Goal: Task Accomplishment & Management: Use online tool/utility

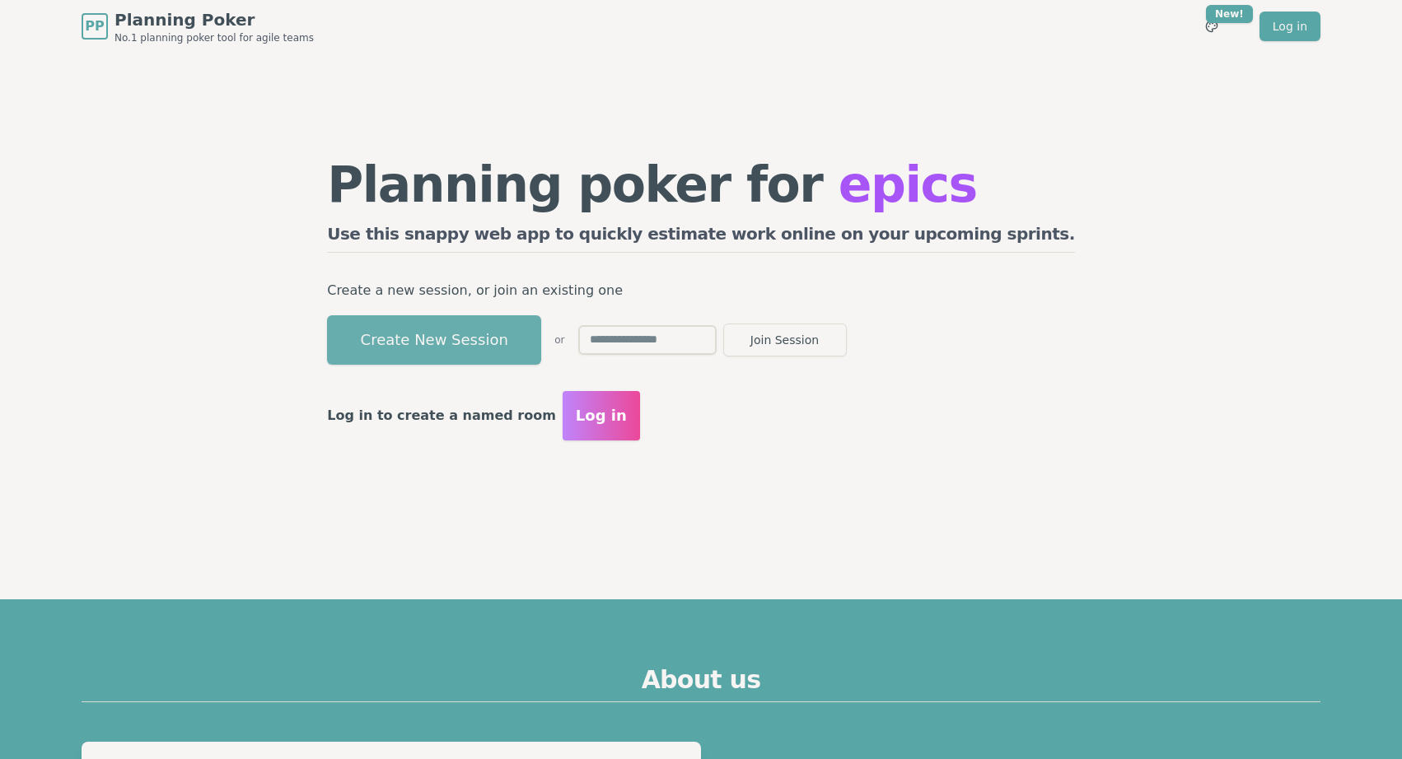
click at [511, 357] on button "Create New Session" at bounding box center [434, 339] width 214 height 49
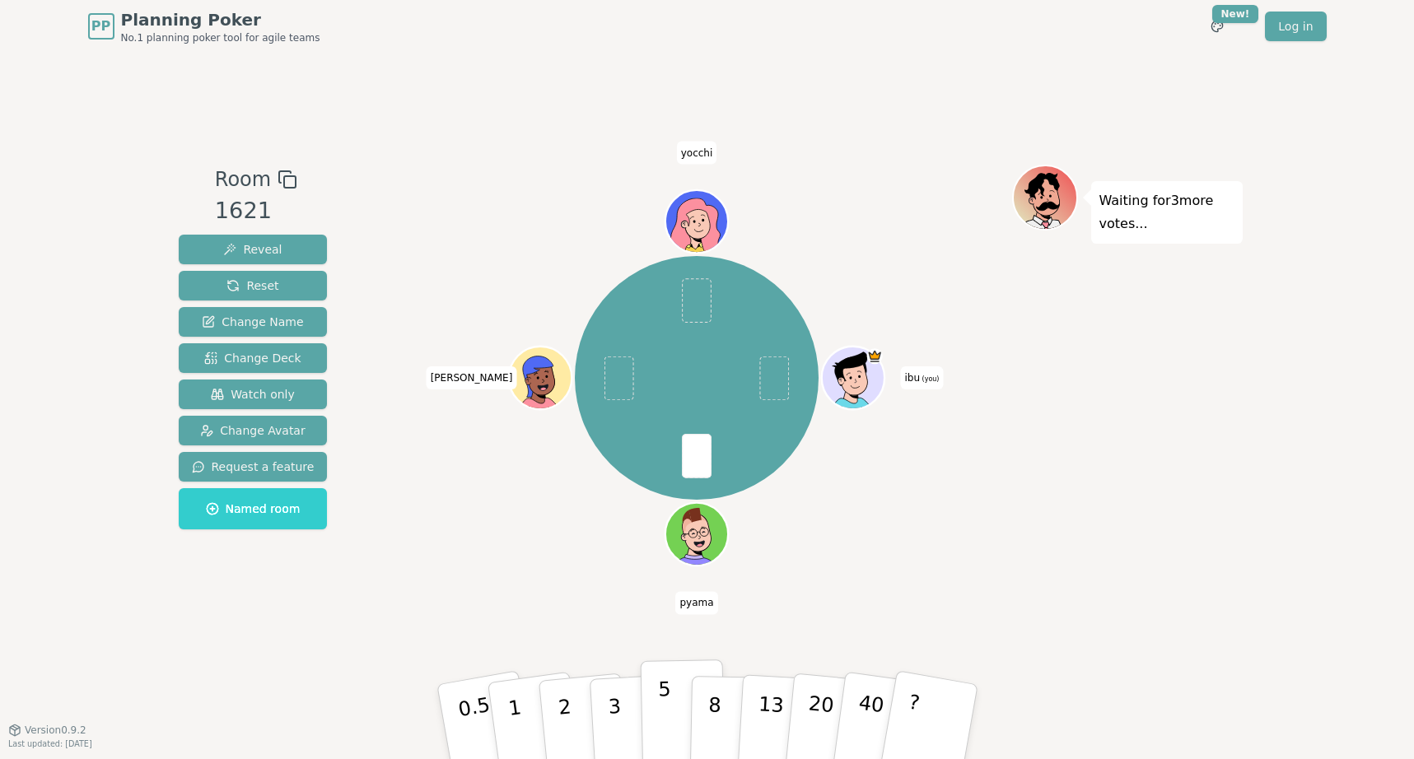
click at [674, 712] on button "5" at bounding box center [682, 722] width 85 height 125
click at [620, 737] on p "3" at bounding box center [615, 724] width 18 height 90
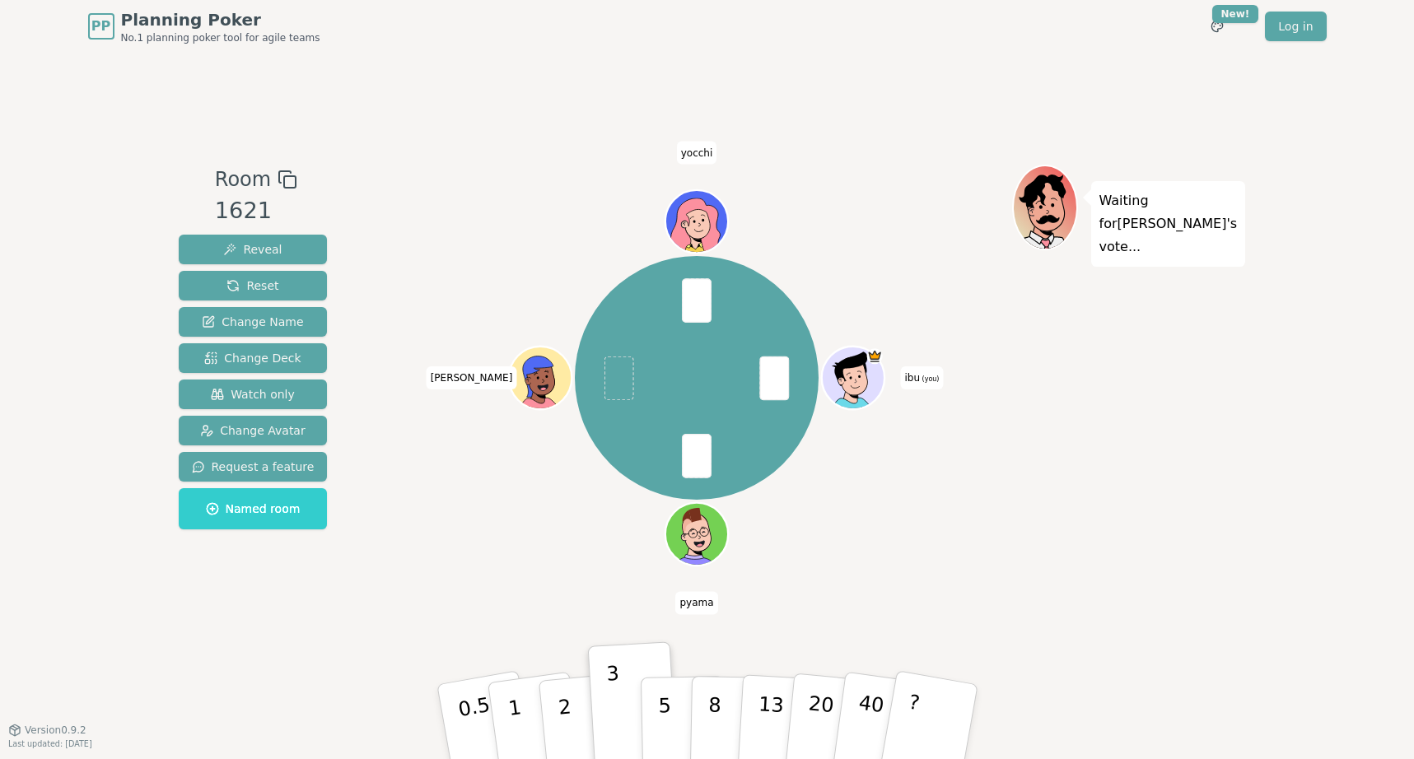
drag, startPoint x: 415, startPoint y: 133, endPoint x: 876, endPoint y: 497, distance: 587.5
click at [870, 495] on div "Room 1621 Reveal Reset Change Name Change Deck Watch only Change Avatar Request…" at bounding box center [707, 391] width 1071 height 677
drag, startPoint x: 747, startPoint y: 81, endPoint x: 1105, endPoint y: 337, distance: 440.4
click at [1162, 337] on div "Room 1621 Reveal Reset Change Name Change Deck Watch only Change Avatar Request…" at bounding box center [707, 391] width 1071 height 677
click at [1084, 336] on div "Waiting for [PERSON_NAME] 's vote..." at bounding box center [1127, 391] width 231 height 453
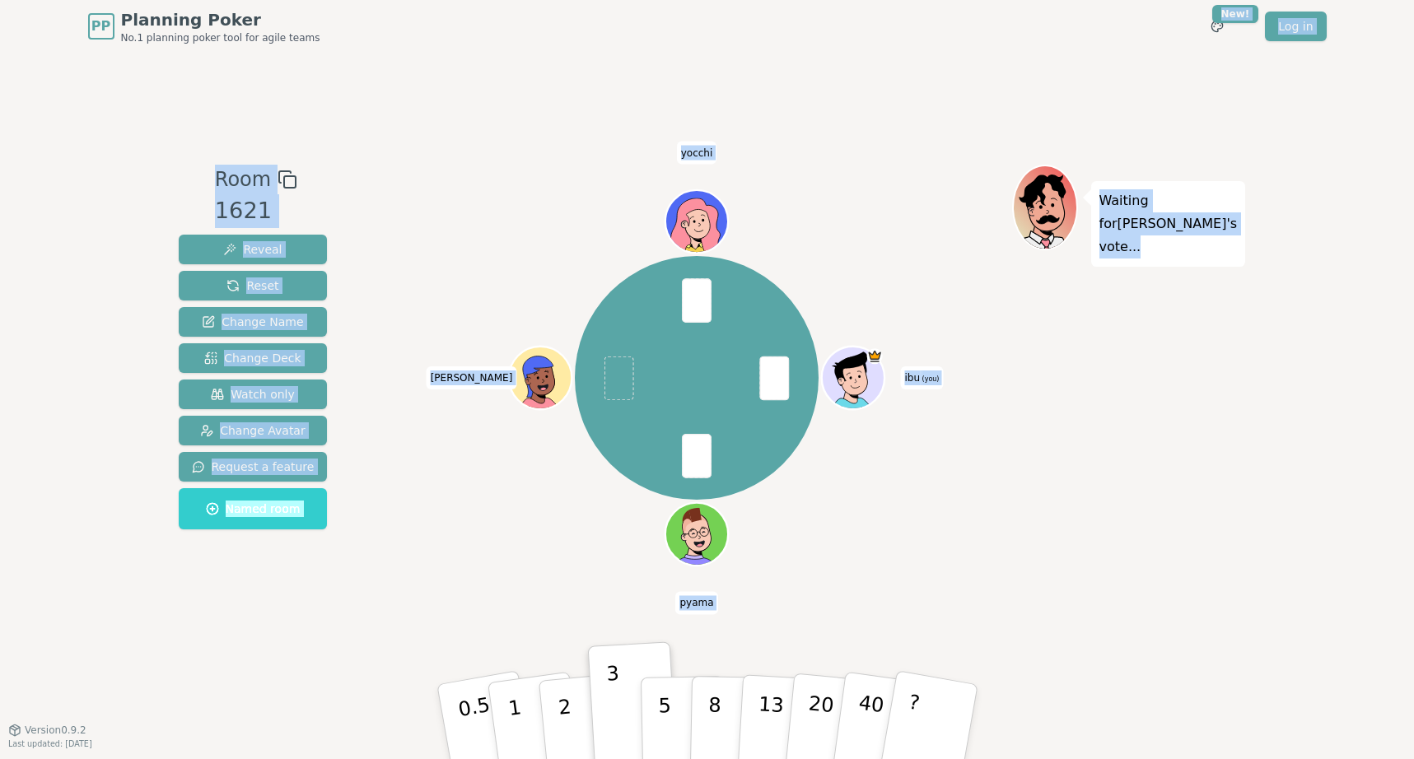
drag, startPoint x: 991, startPoint y: 30, endPoint x: 1154, endPoint y: 365, distance: 372.0
click at [1149, 361] on div "PP Planning Poker No.1 planning poker tool for agile teams Toggle theme New! Lo…" at bounding box center [707, 379] width 1414 height 759
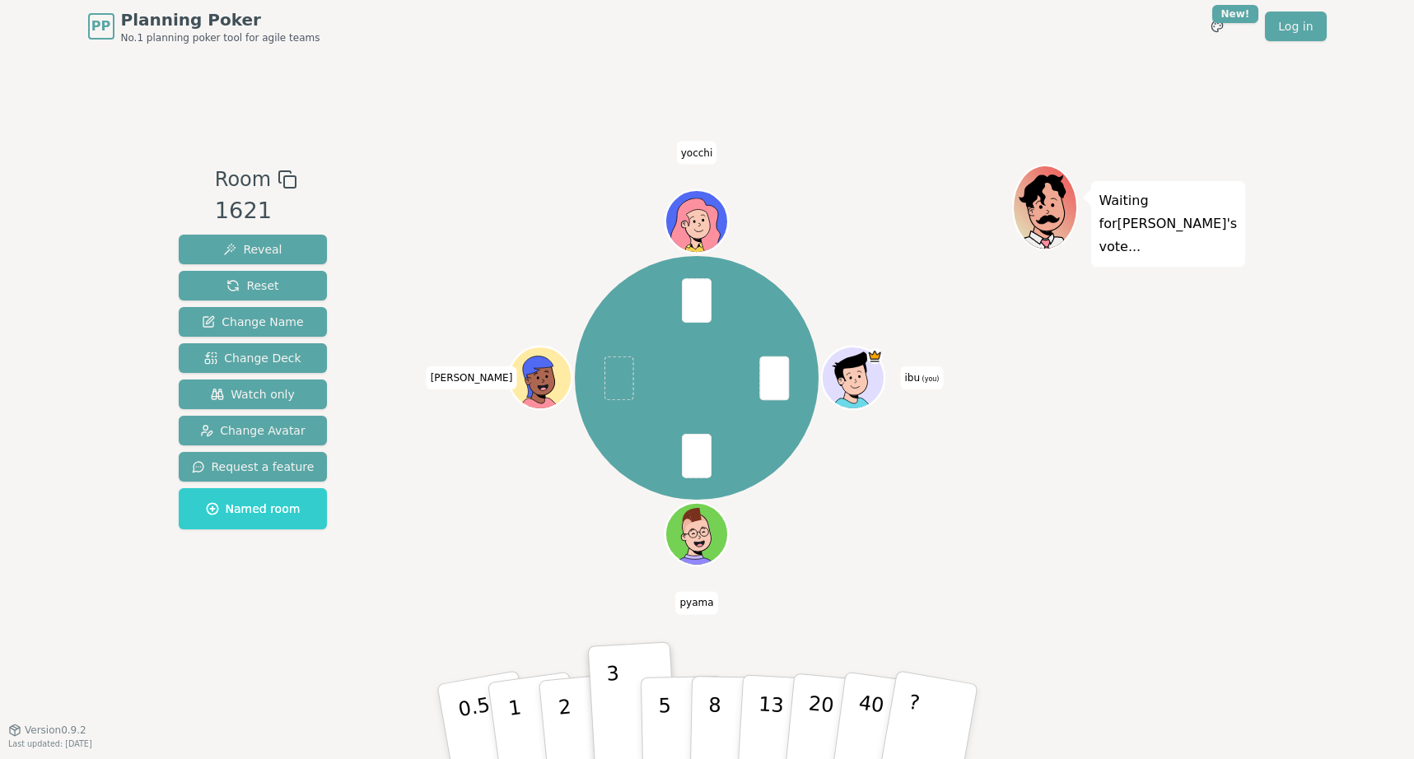
click at [1156, 369] on div "Waiting for [PERSON_NAME] 's vote..." at bounding box center [1127, 391] width 231 height 453
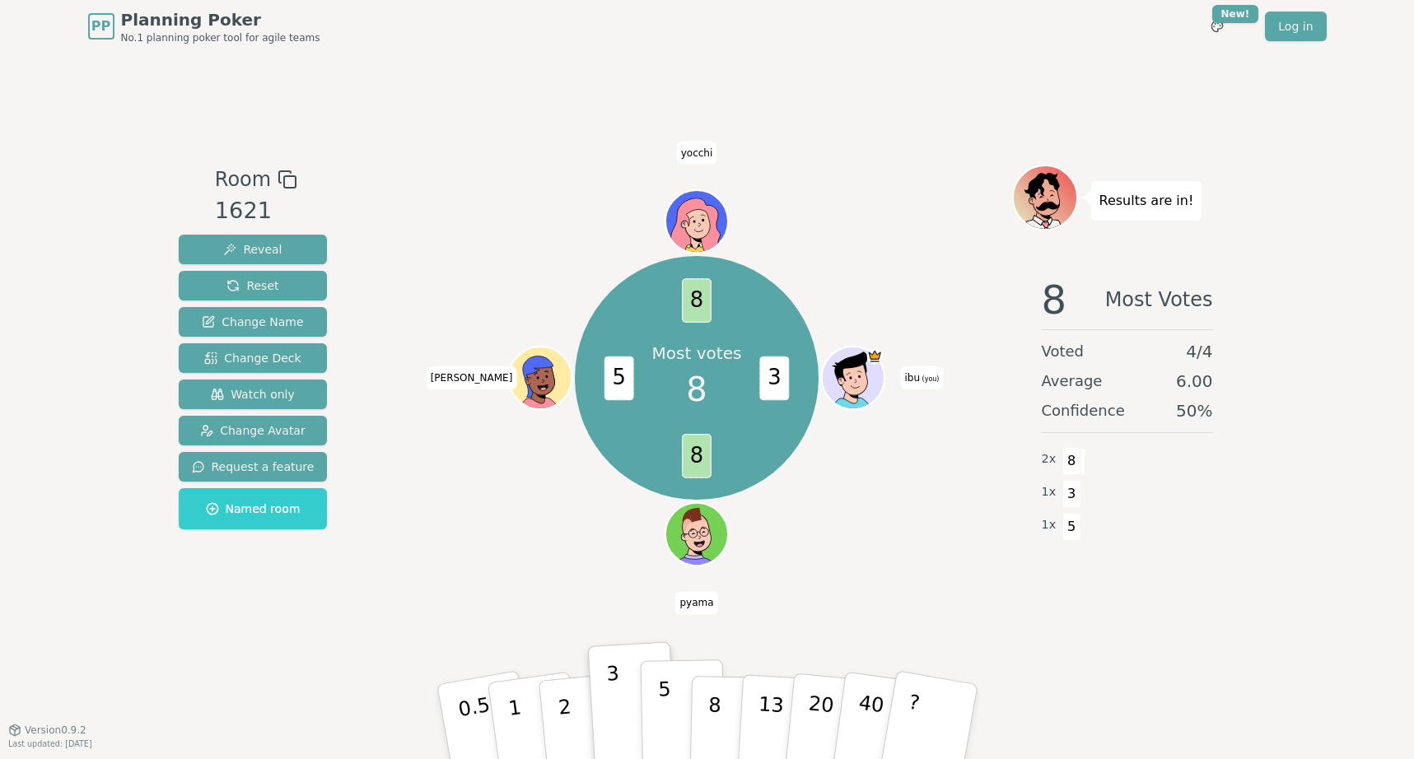
click at [656, 719] on button "5" at bounding box center [682, 722] width 85 height 125
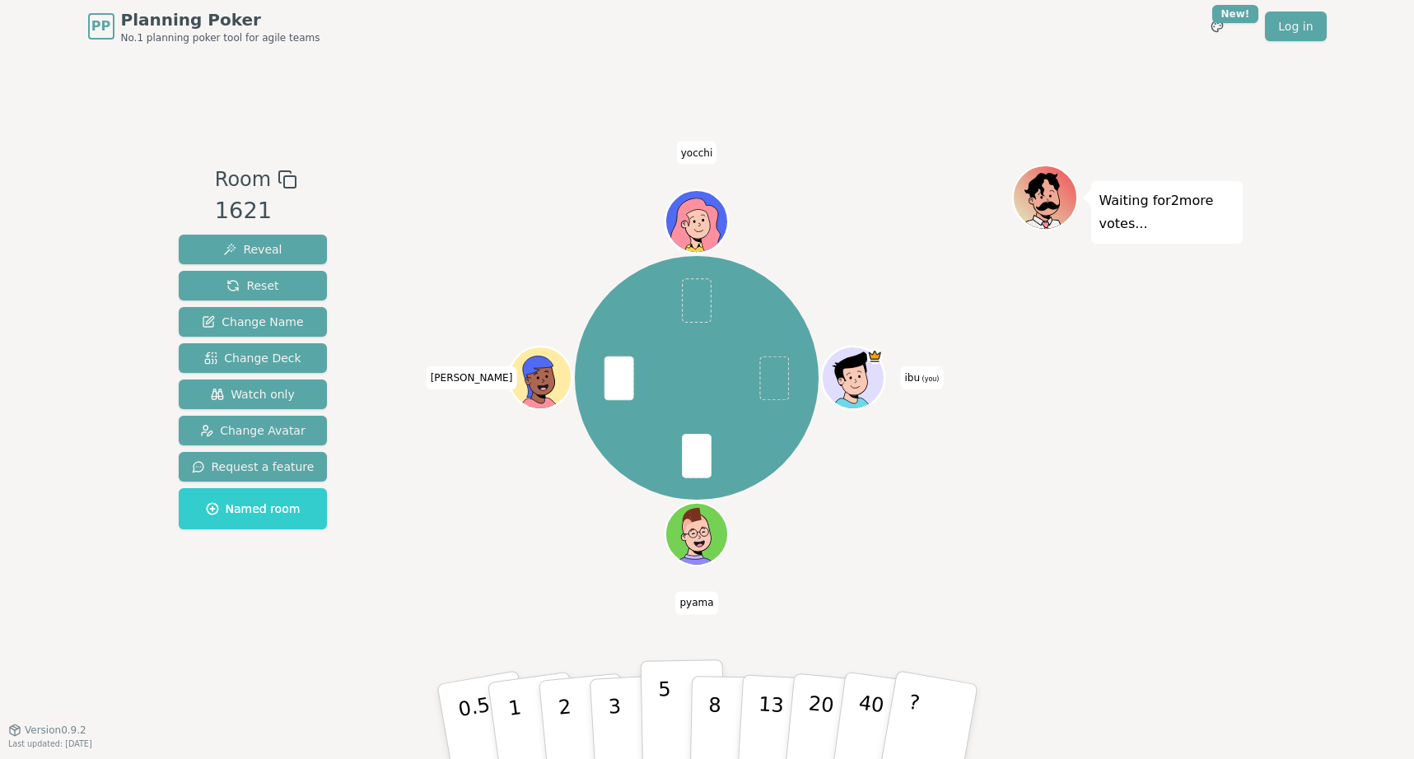
click at [666, 722] on p "5" at bounding box center [664, 722] width 14 height 89
click at [1143, 449] on div "Waiting for [PERSON_NAME] 's vote..." at bounding box center [1127, 391] width 231 height 453
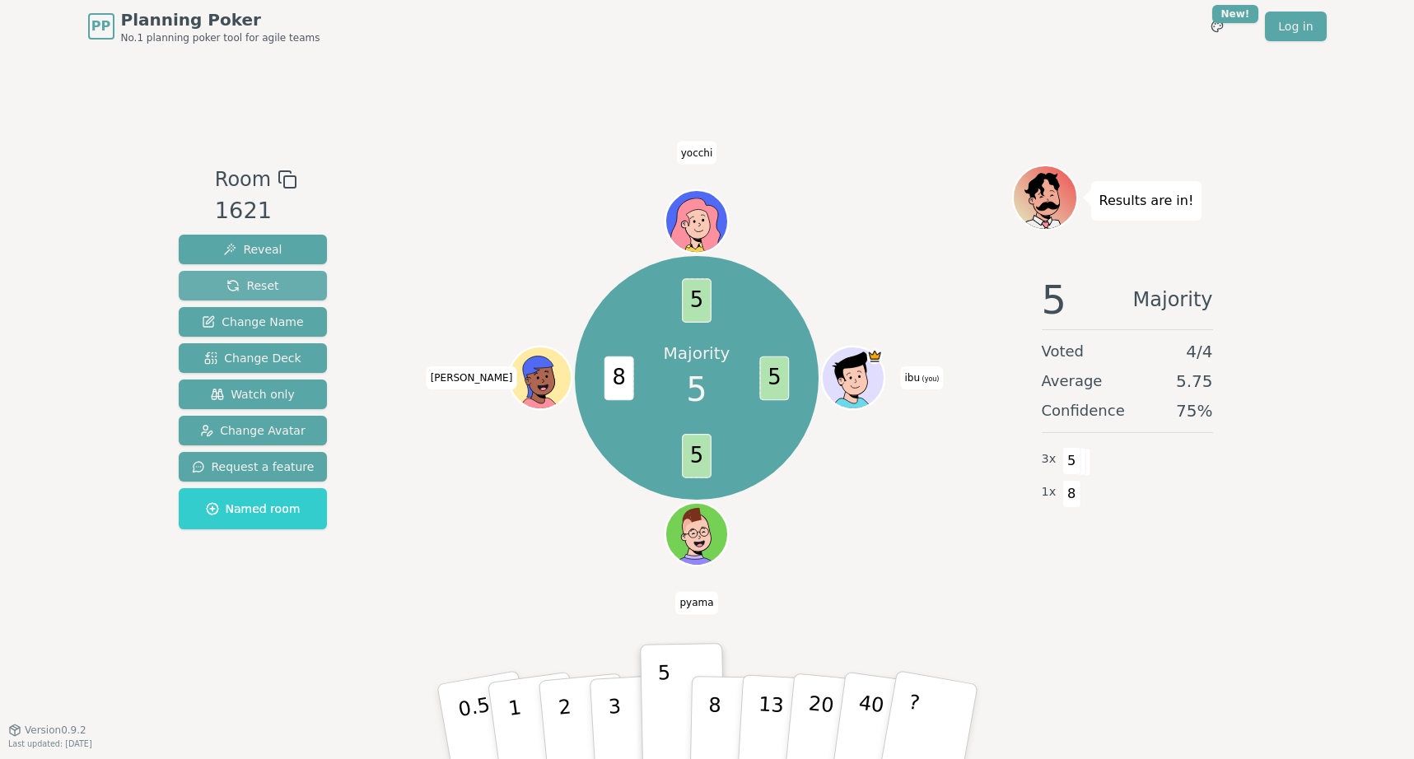
click at [292, 278] on button "Reset" at bounding box center [253, 286] width 149 height 30
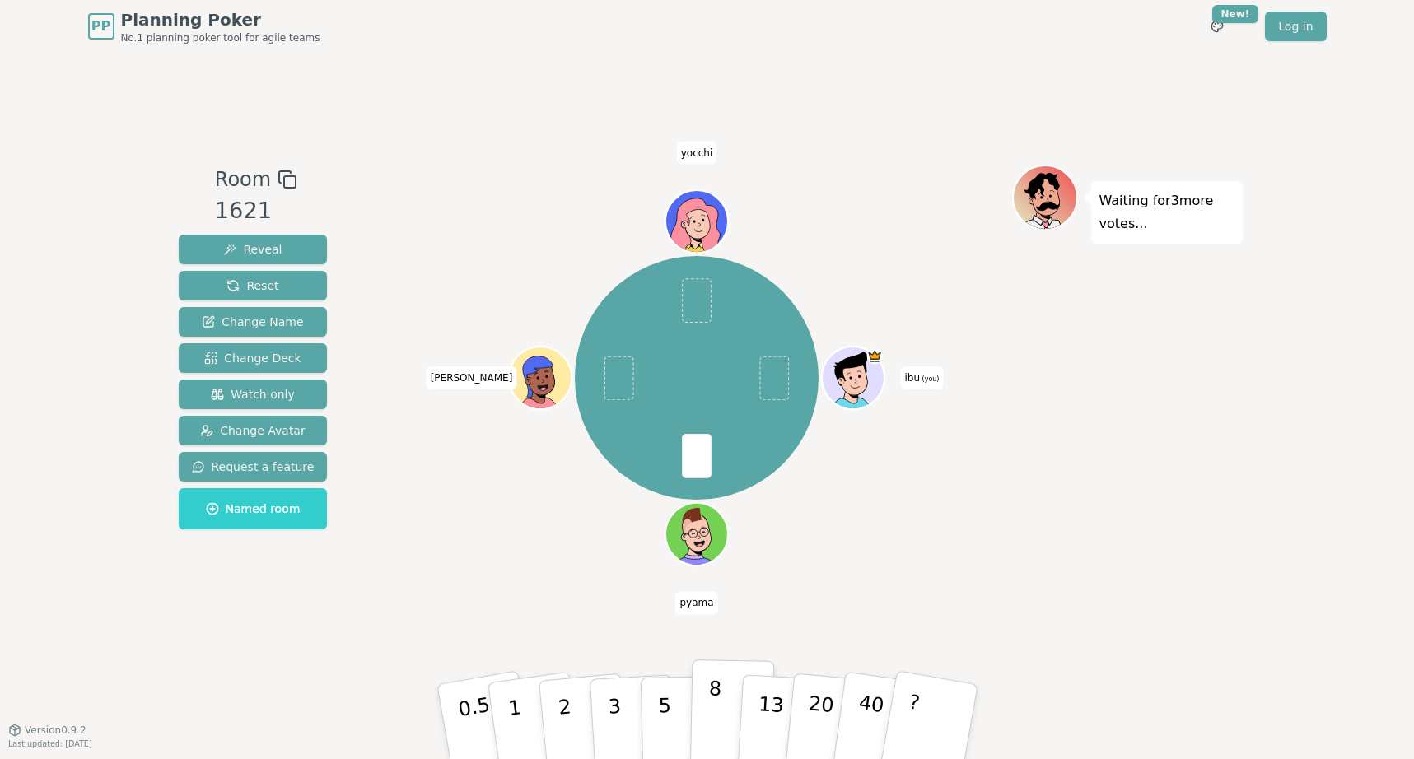
click at [712, 721] on p "8" at bounding box center [714, 721] width 14 height 89
click at [655, 713] on button "5" at bounding box center [682, 722] width 85 height 125
click at [716, 722] on p "8" at bounding box center [714, 721] width 14 height 89
click at [684, 722] on button "5" at bounding box center [682, 722] width 85 height 125
click at [701, 723] on button "8" at bounding box center [731, 722] width 85 height 125
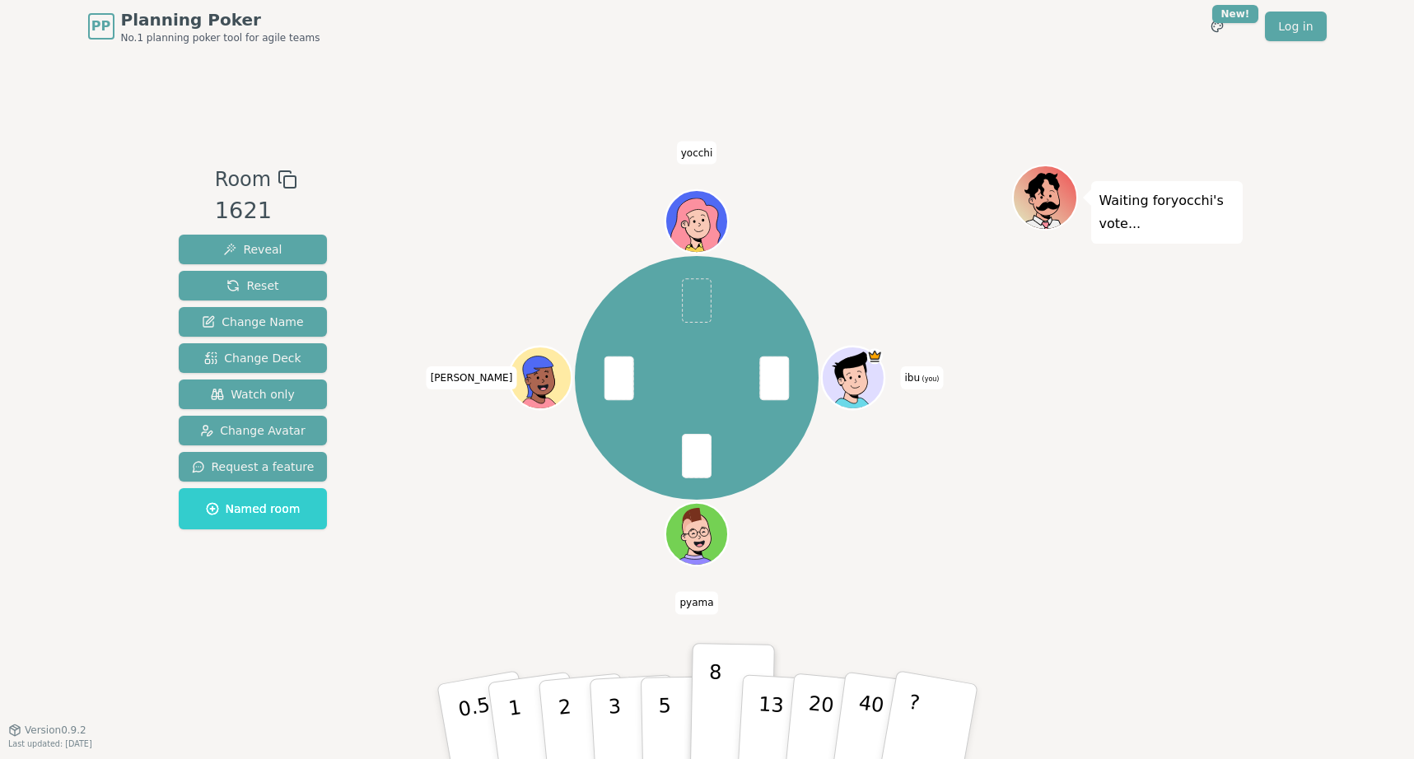
click at [972, 552] on div "ibu (you) [PERSON_NAME] [PERSON_NAME]" at bounding box center [697, 377] width 630 height 367
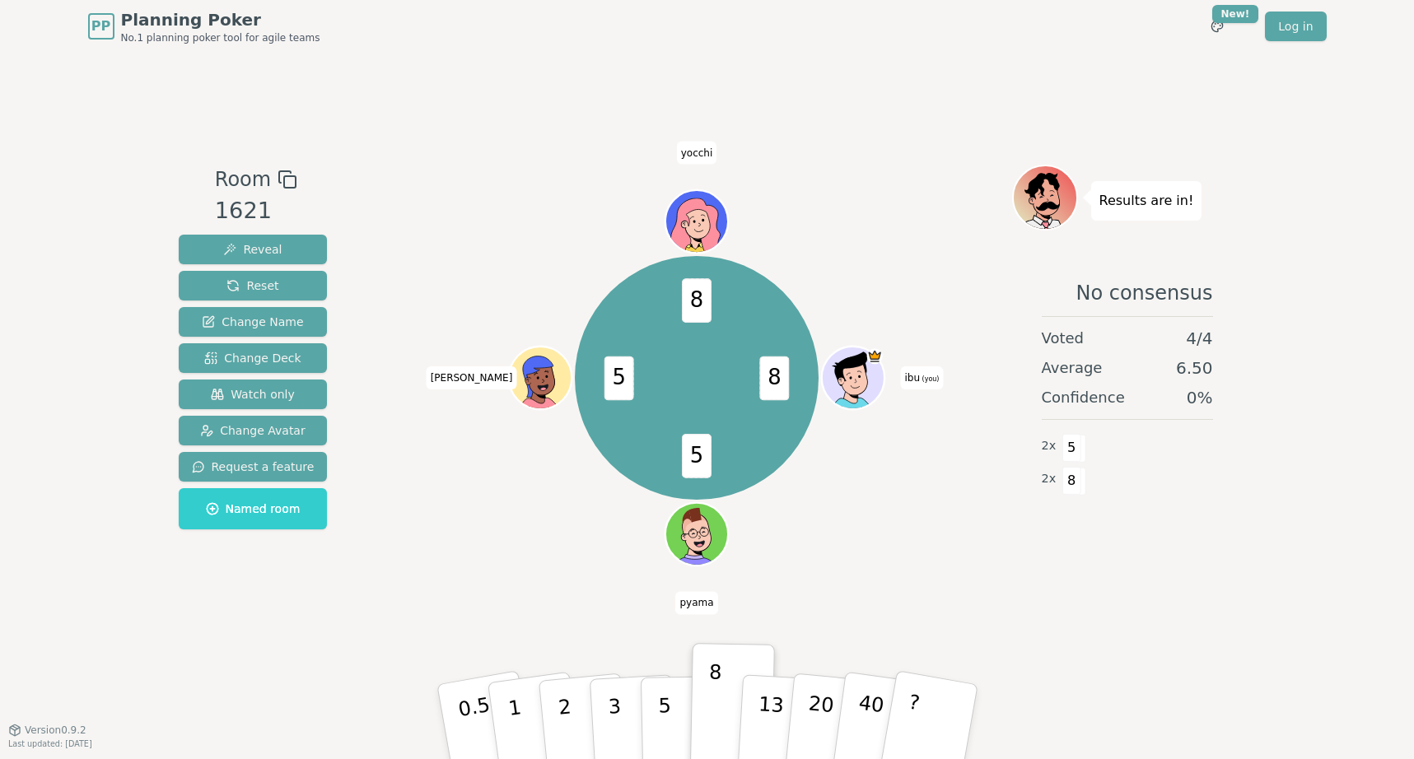
click at [784, 628] on div "Room 1621 Reveal Reset Change Name Change Deck Watch only Change Avatar Request…" at bounding box center [707, 391] width 1071 height 677
click at [680, 694] on button "5" at bounding box center [682, 722] width 85 height 125
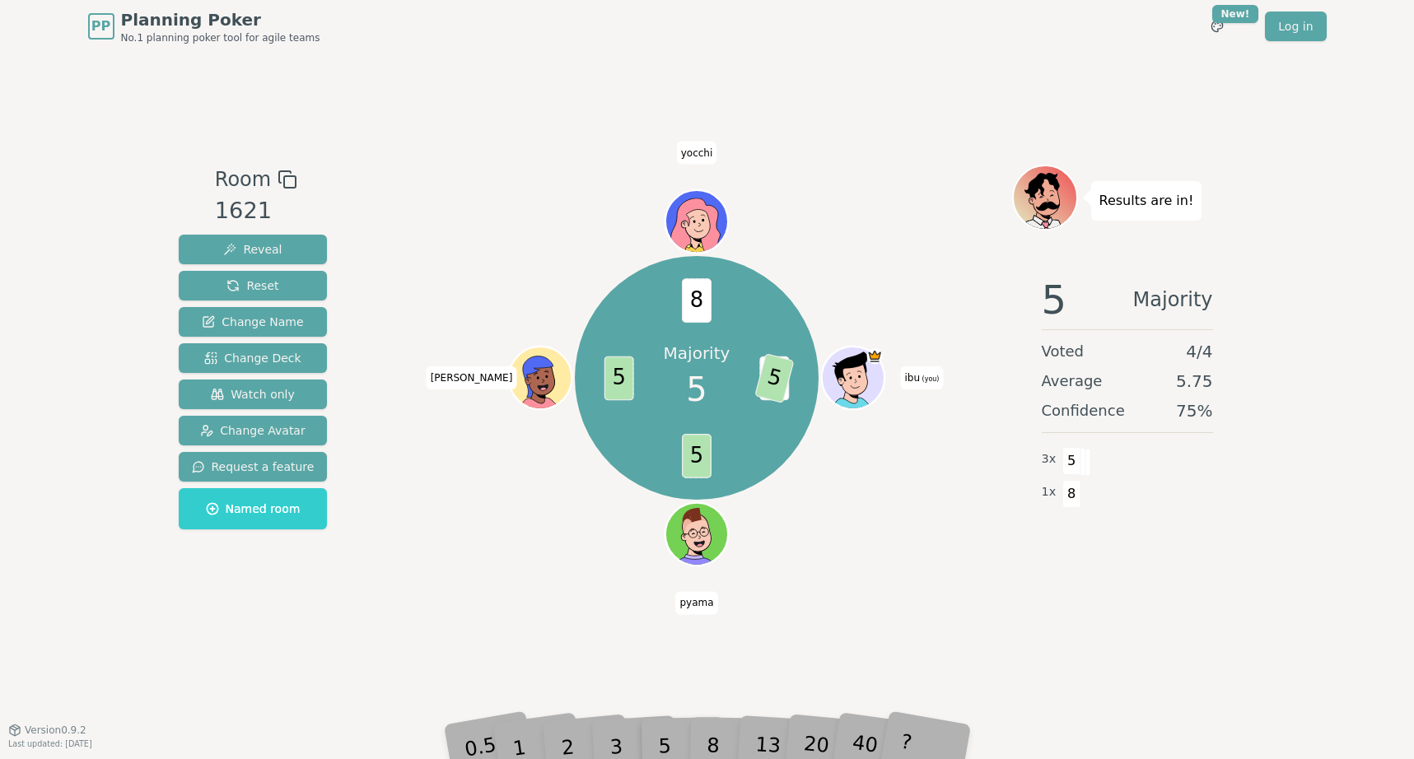
click at [716, 735] on div "8" at bounding box center [732, 722] width 50 height 58
click at [801, 621] on div "Room 1621 Reveal Reset Change Name Change Deck Watch only Change Avatar Request…" at bounding box center [707, 391] width 1071 height 677
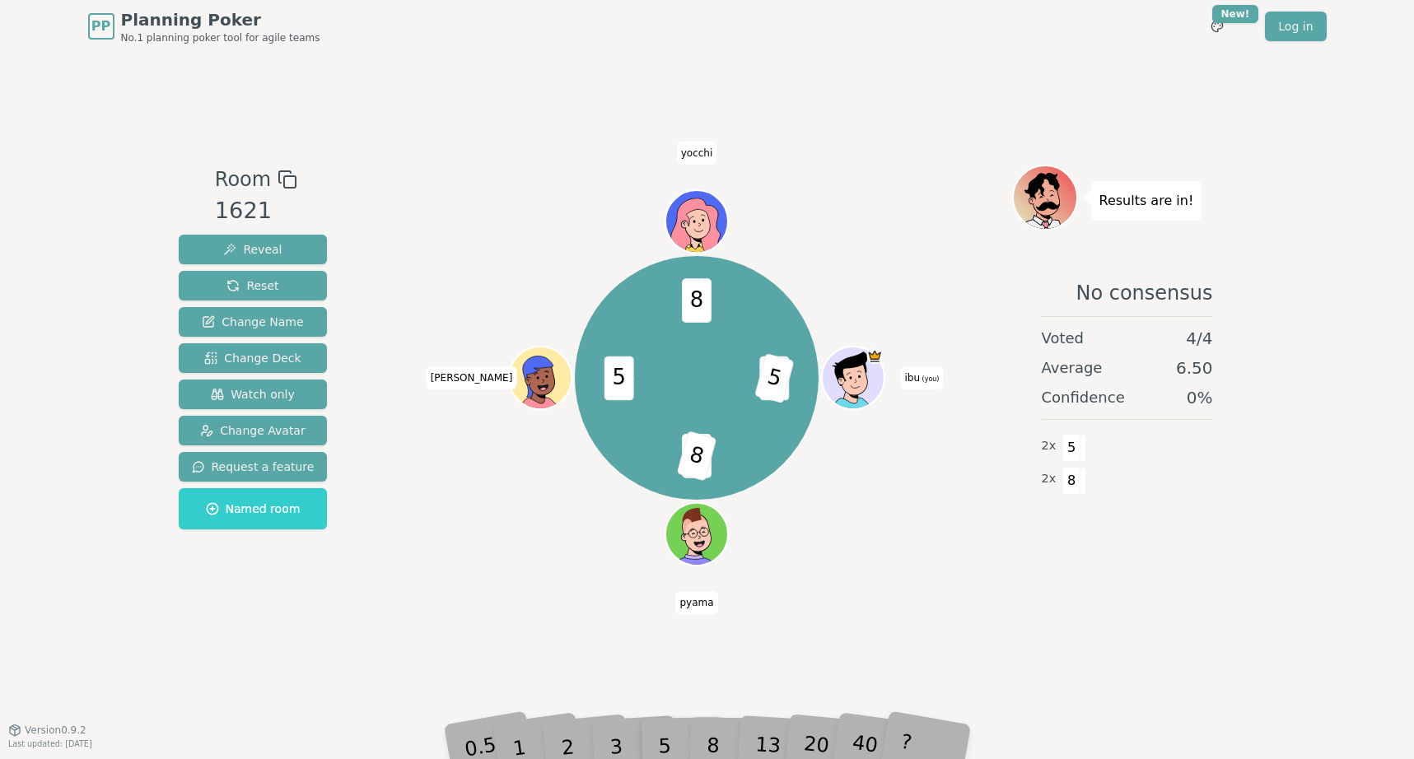
click at [716, 743] on div "8" at bounding box center [732, 722] width 50 height 58
click at [304, 283] on button "Reset" at bounding box center [253, 286] width 149 height 30
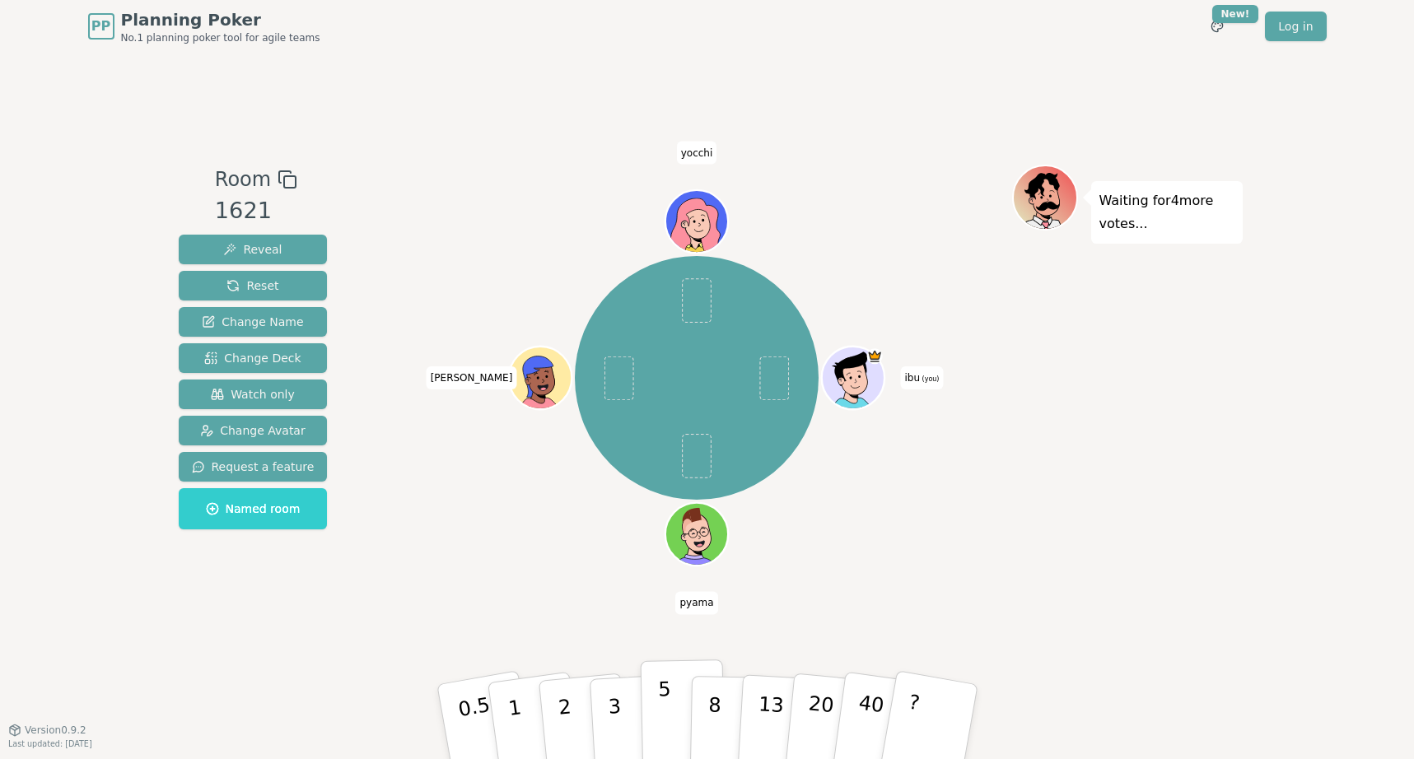
click at [665, 708] on p "5" at bounding box center [664, 722] width 14 height 89
click at [611, 702] on p "3" at bounding box center [615, 724] width 18 height 90
click at [658, 715] on p "5" at bounding box center [664, 722] width 14 height 89
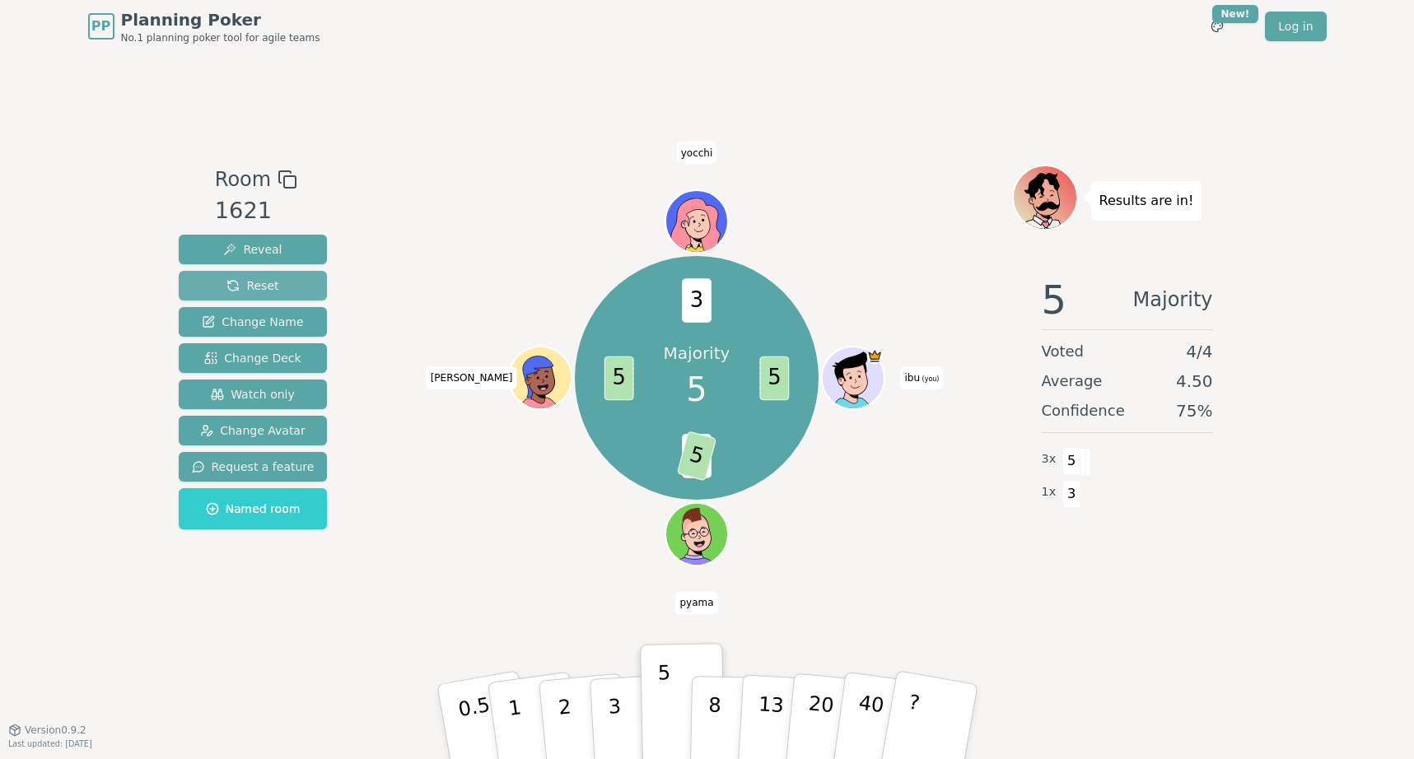
drag, startPoint x: 264, startPoint y: 297, endPoint x: 300, endPoint y: 280, distance: 39.4
click at [264, 297] on button "Reset" at bounding box center [253, 286] width 149 height 30
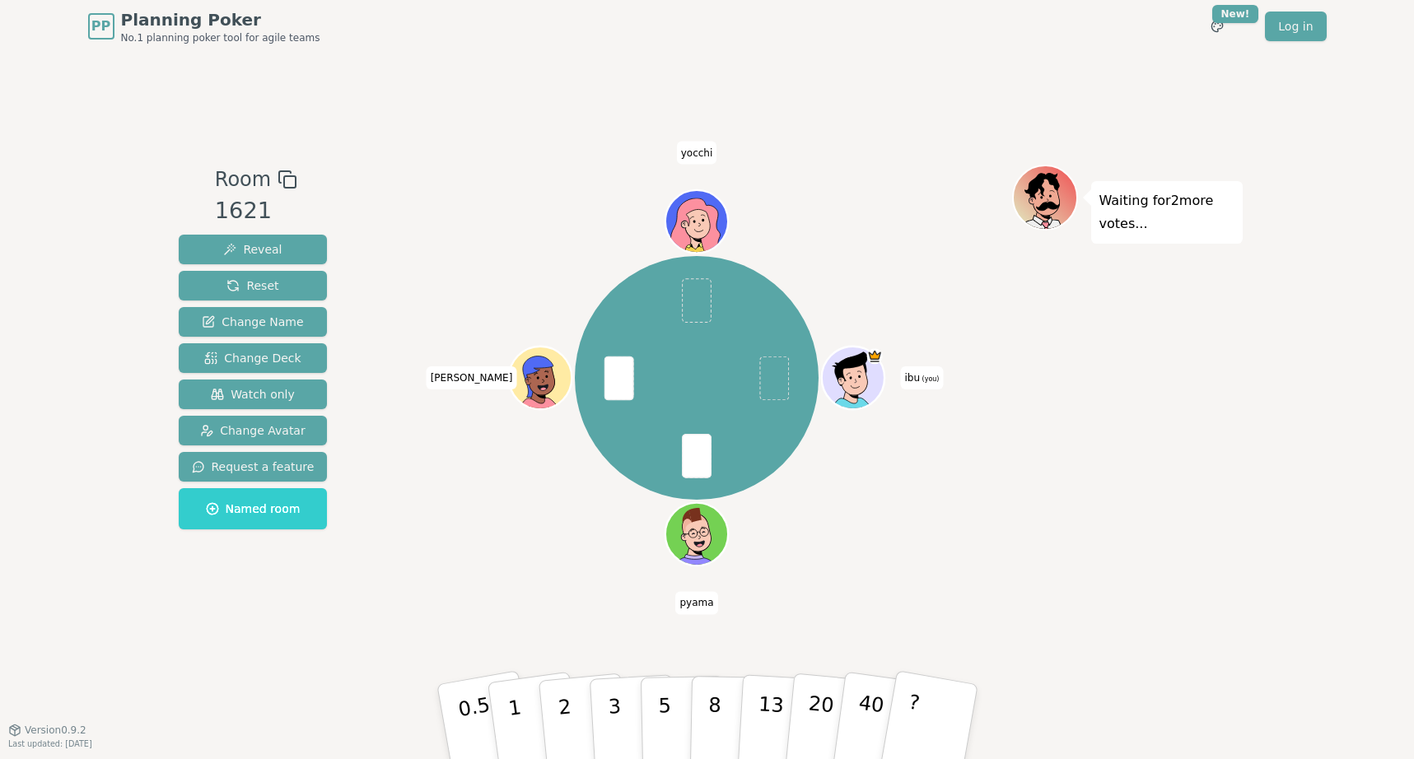
click at [606, 618] on div "Room 1621 Reveal Reset Change Name Change Deck Watch only Change Avatar Request…" at bounding box center [707, 391] width 1071 height 677
click at [768, 716] on p "13" at bounding box center [769, 721] width 30 height 91
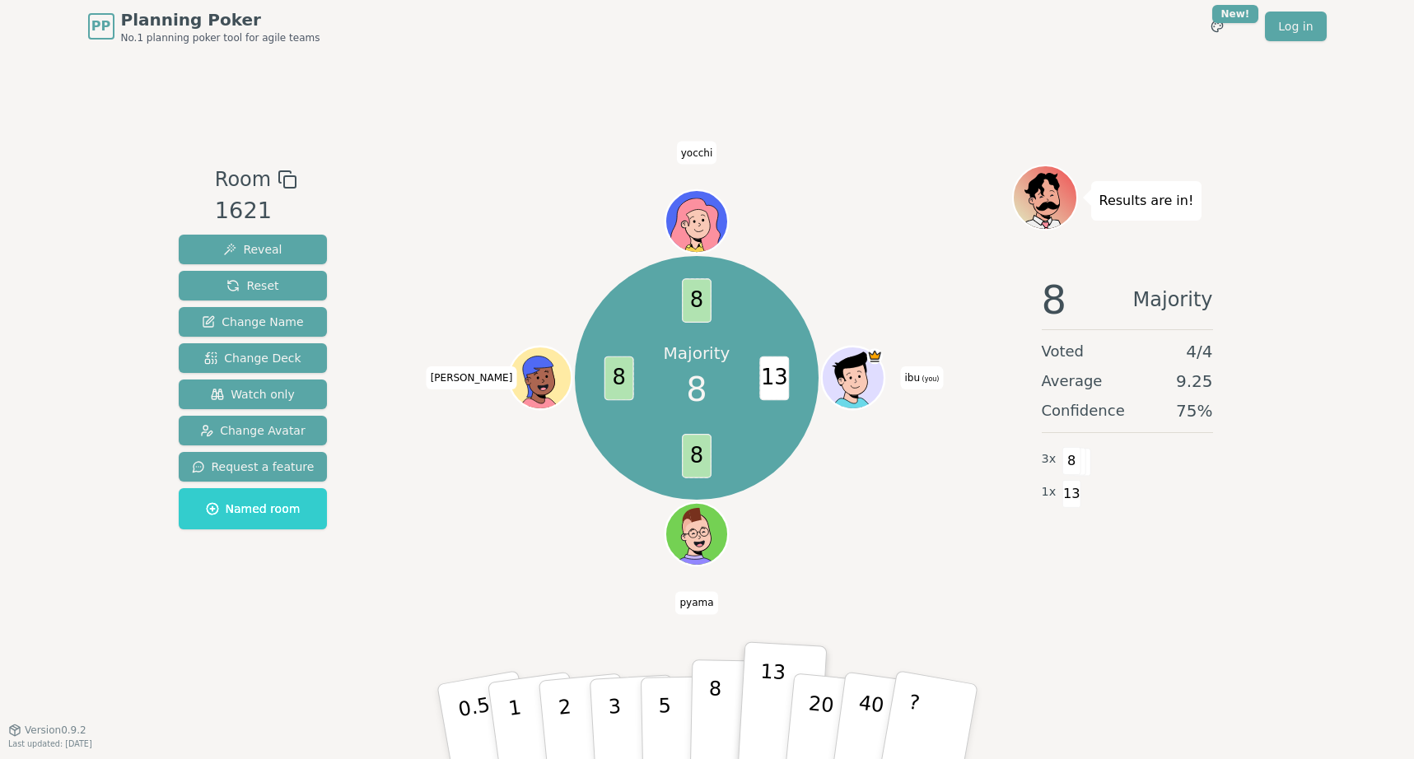
click at [714, 697] on p "8" at bounding box center [714, 721] width 14 height 89
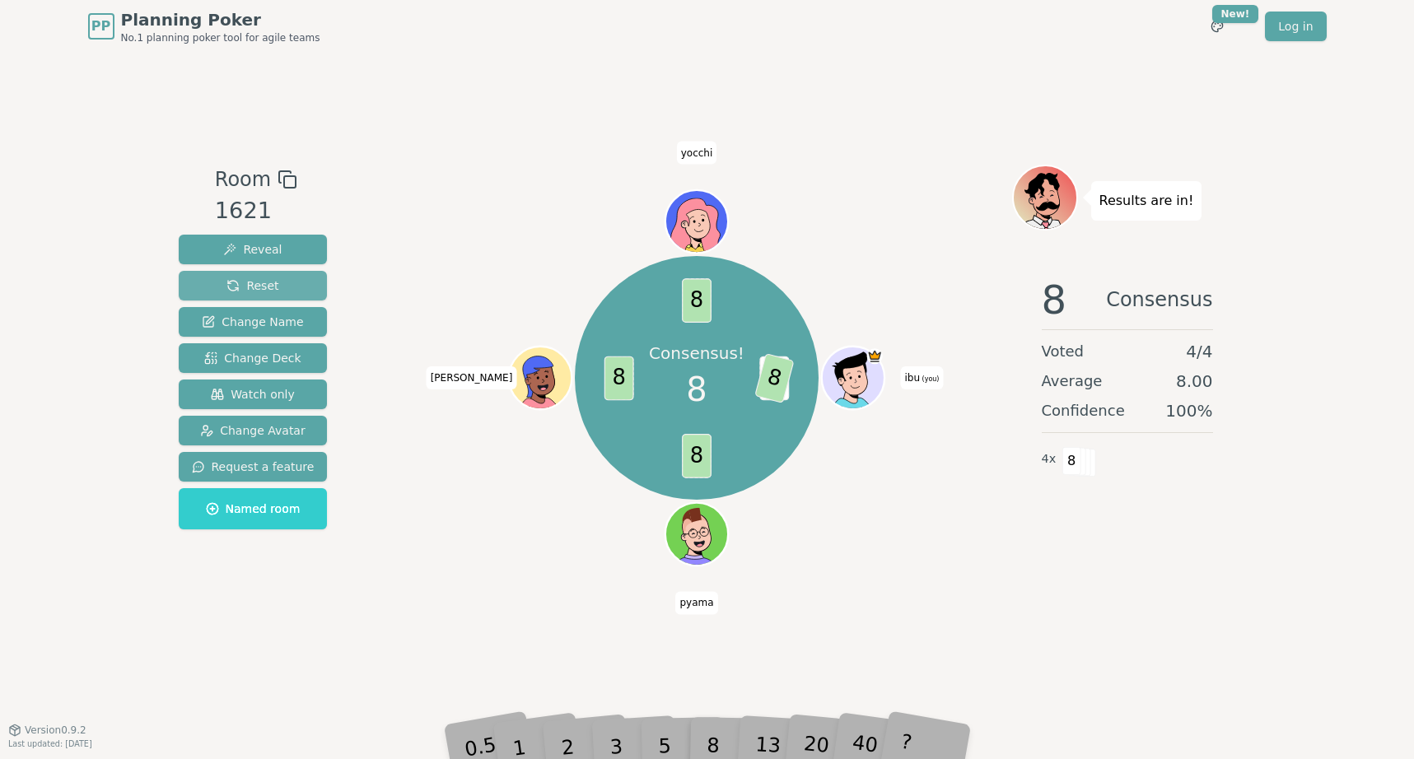
click at [293, 283] on button "Reset" at bounding box center [253, 286] width 149 height 30
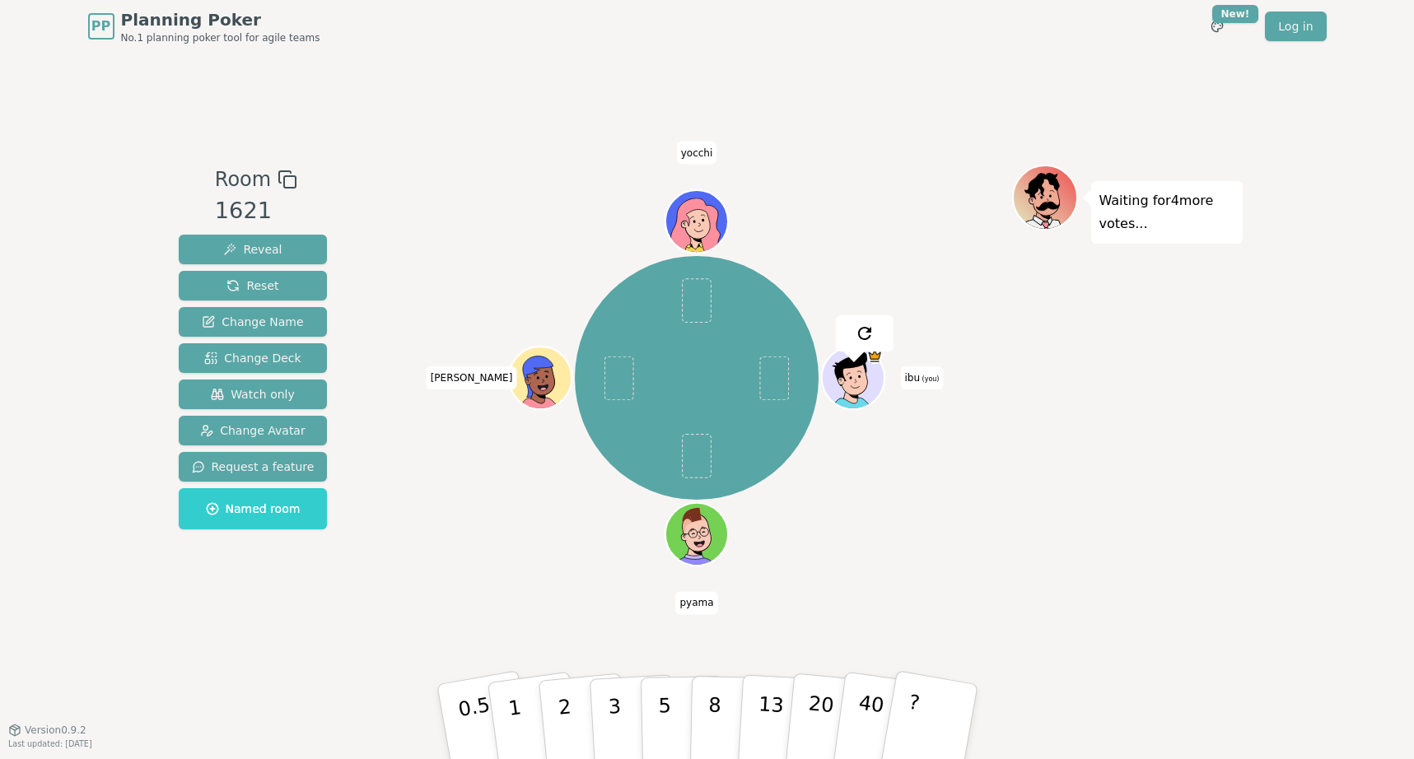
click at [501, 570] on div "ibu (you) [PERSON_NAME] [PERSON_NAME]" at bounding box center [697, 391] width 630 height 453
click at [671, 709] on button "5" at bounding box center [682, 722] width 85 height 125
click at [705, 705] on button "8" at bounding box center [731, 722] width 85 height 125
